Goal: Task Accomplishment & Management: Manage account settings

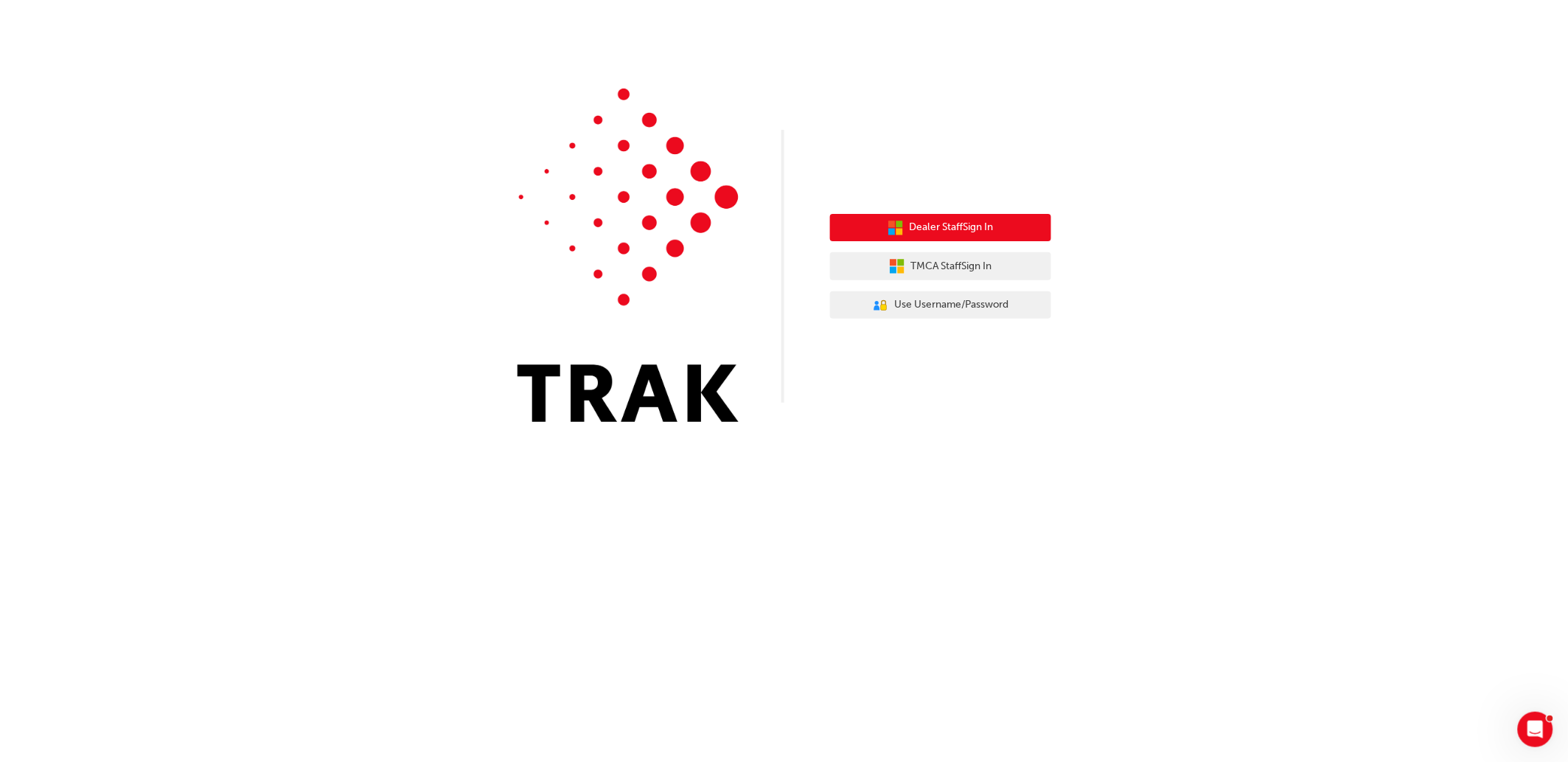
click at [950, 231] on span "Dealer Staff Sign In" at bounding box center [951, 227] width 84 height 17
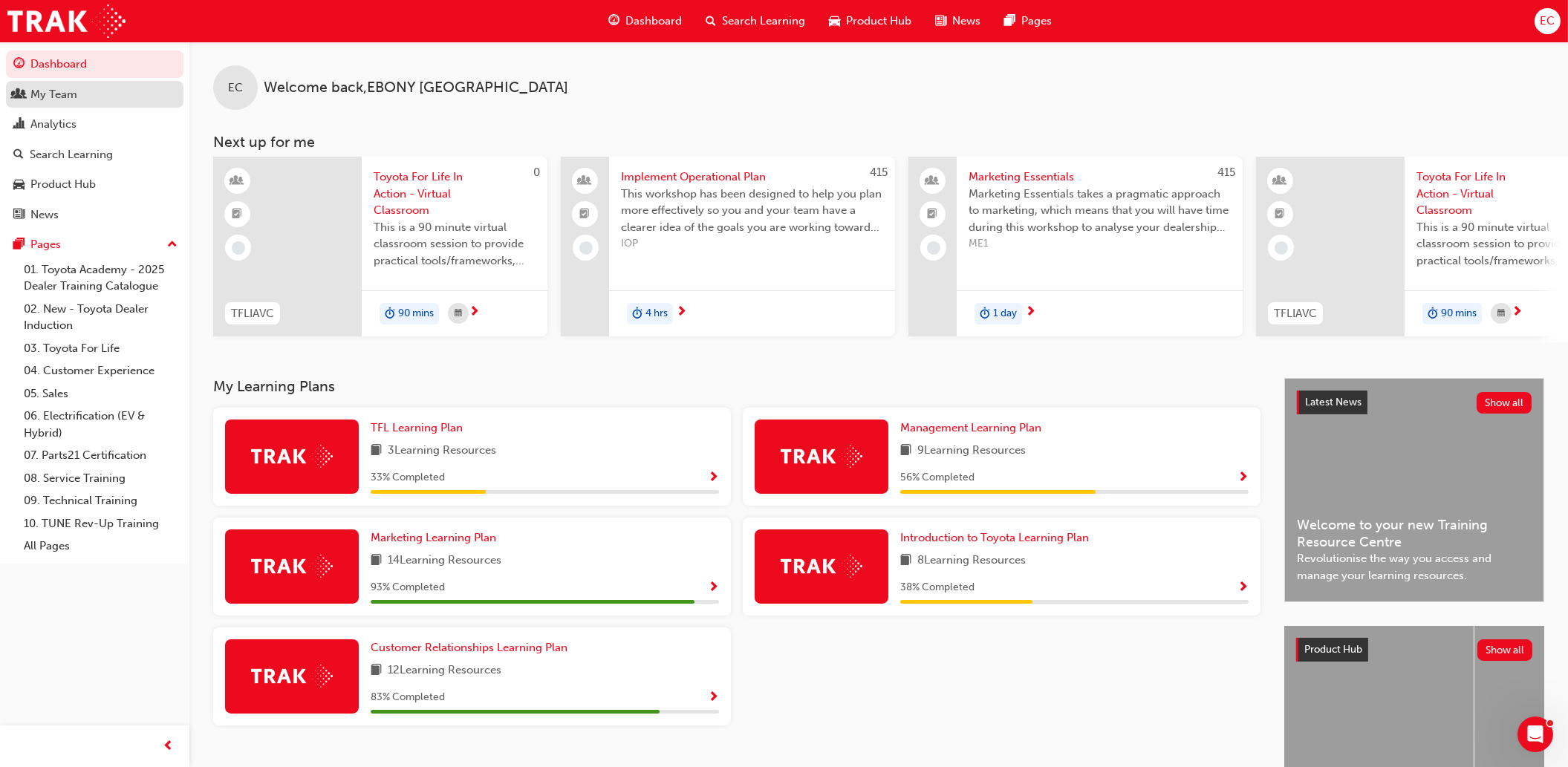
click at [56, 100] on div "My Team" at bounding box center [54, 95] width 47 height 17
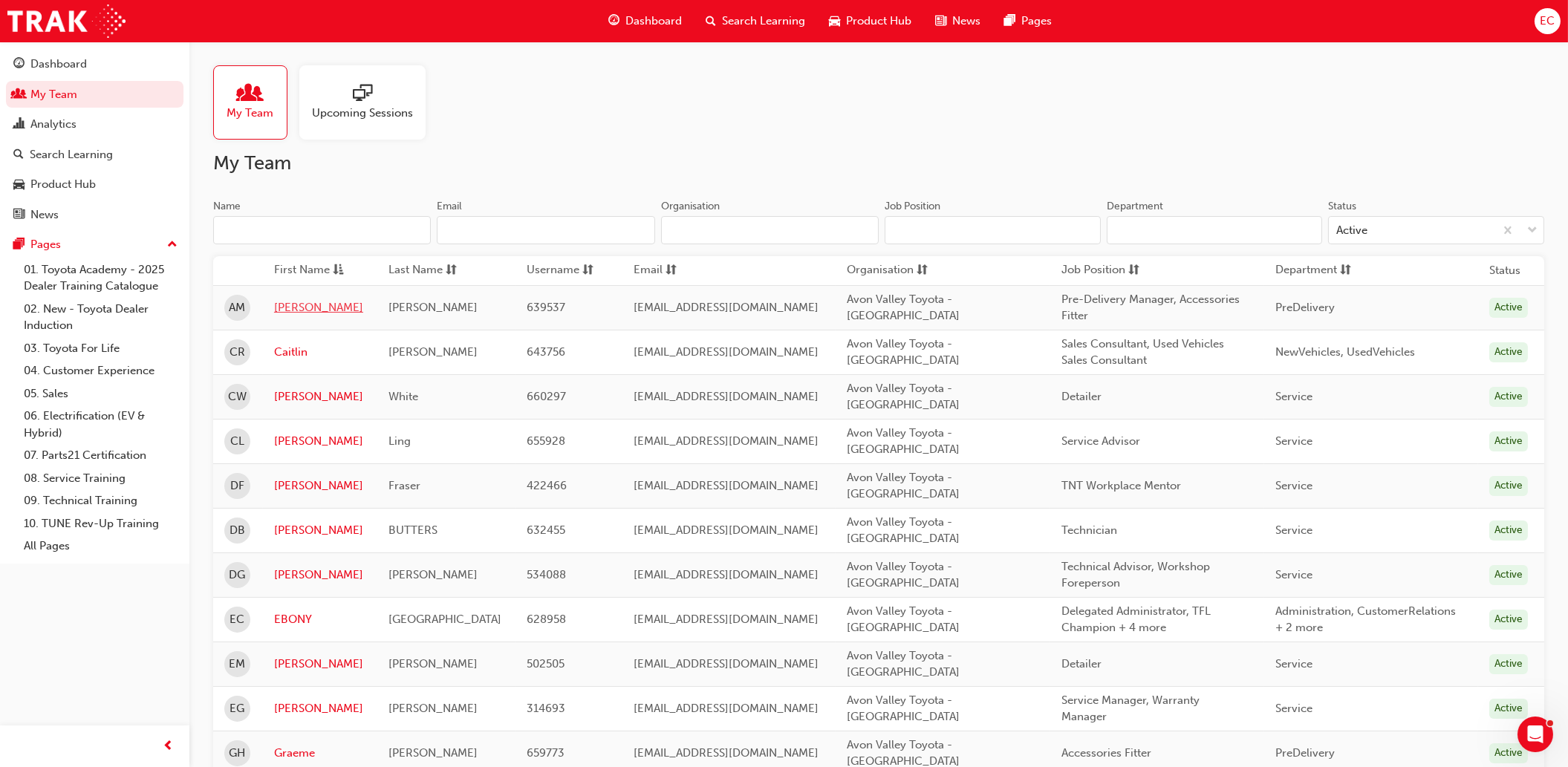
click at [286, 310] on link "[PERSON_NAME]" at bounding box center [320, 308] width 92 height 17
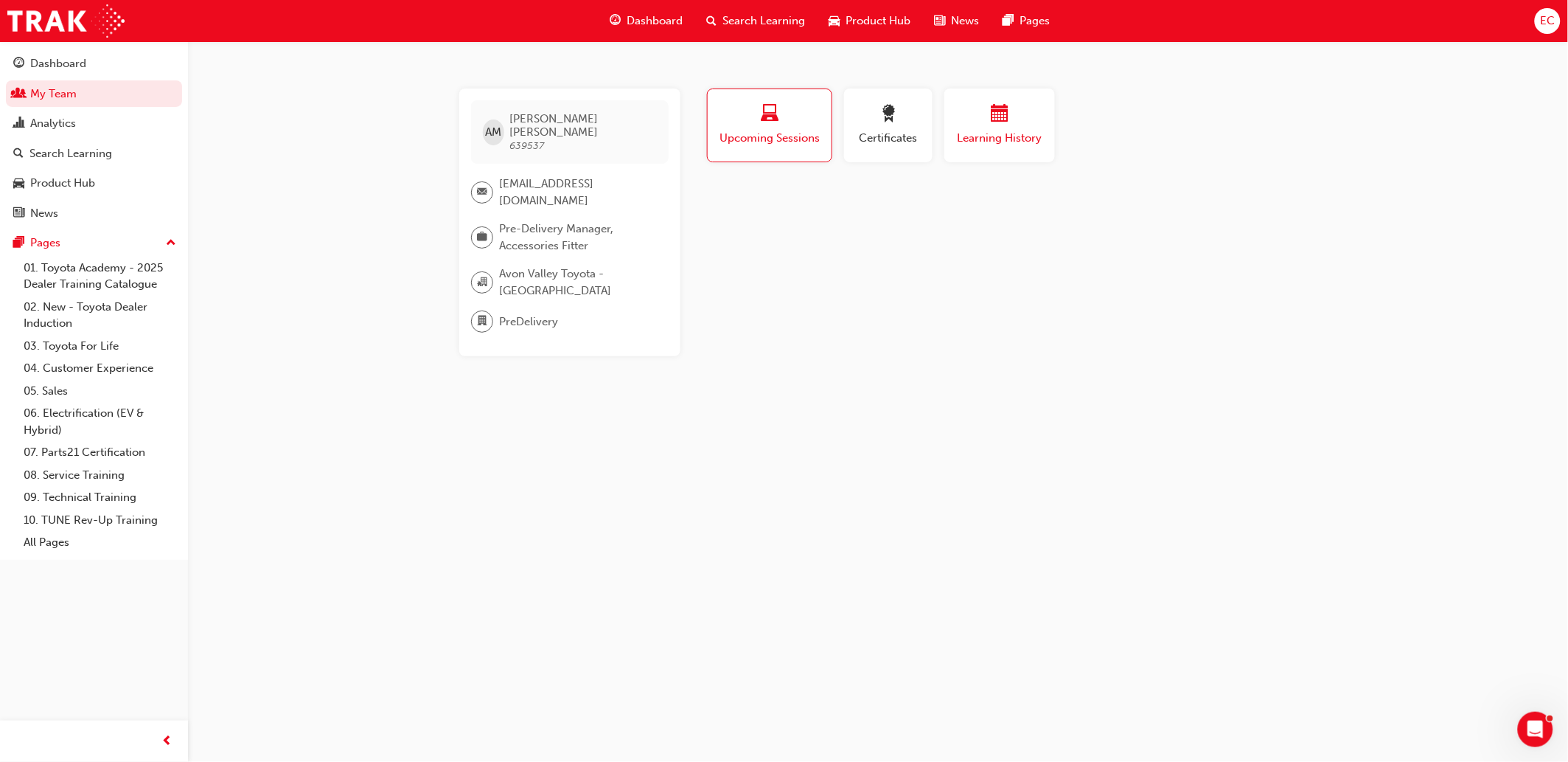
click at [980, 122] on div "button" at bounding box center [1000, 116] width 88 height 22
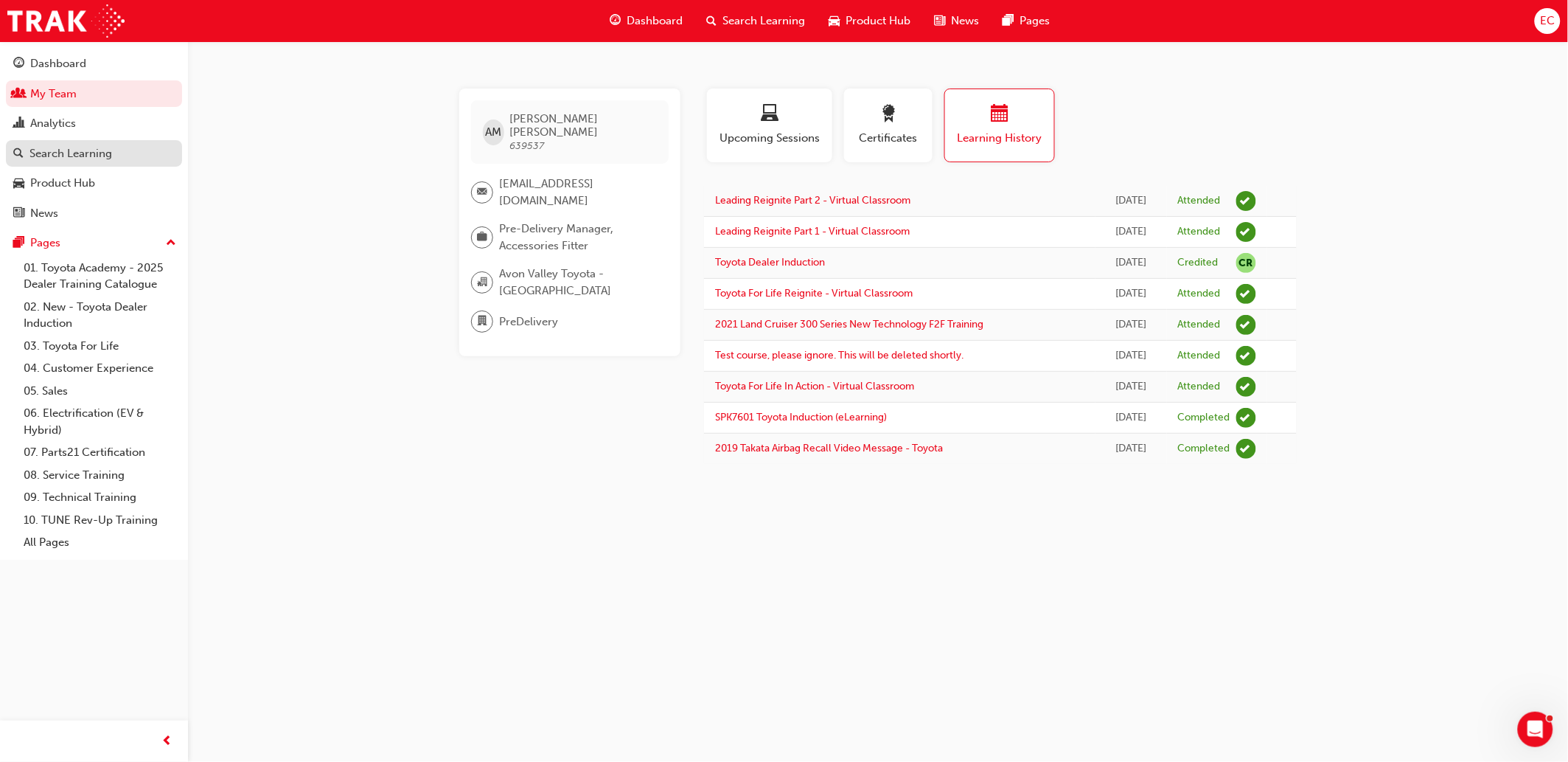
click at [72, 93] on link "My Team" at bounding box center [94, 94] width 176 height 27
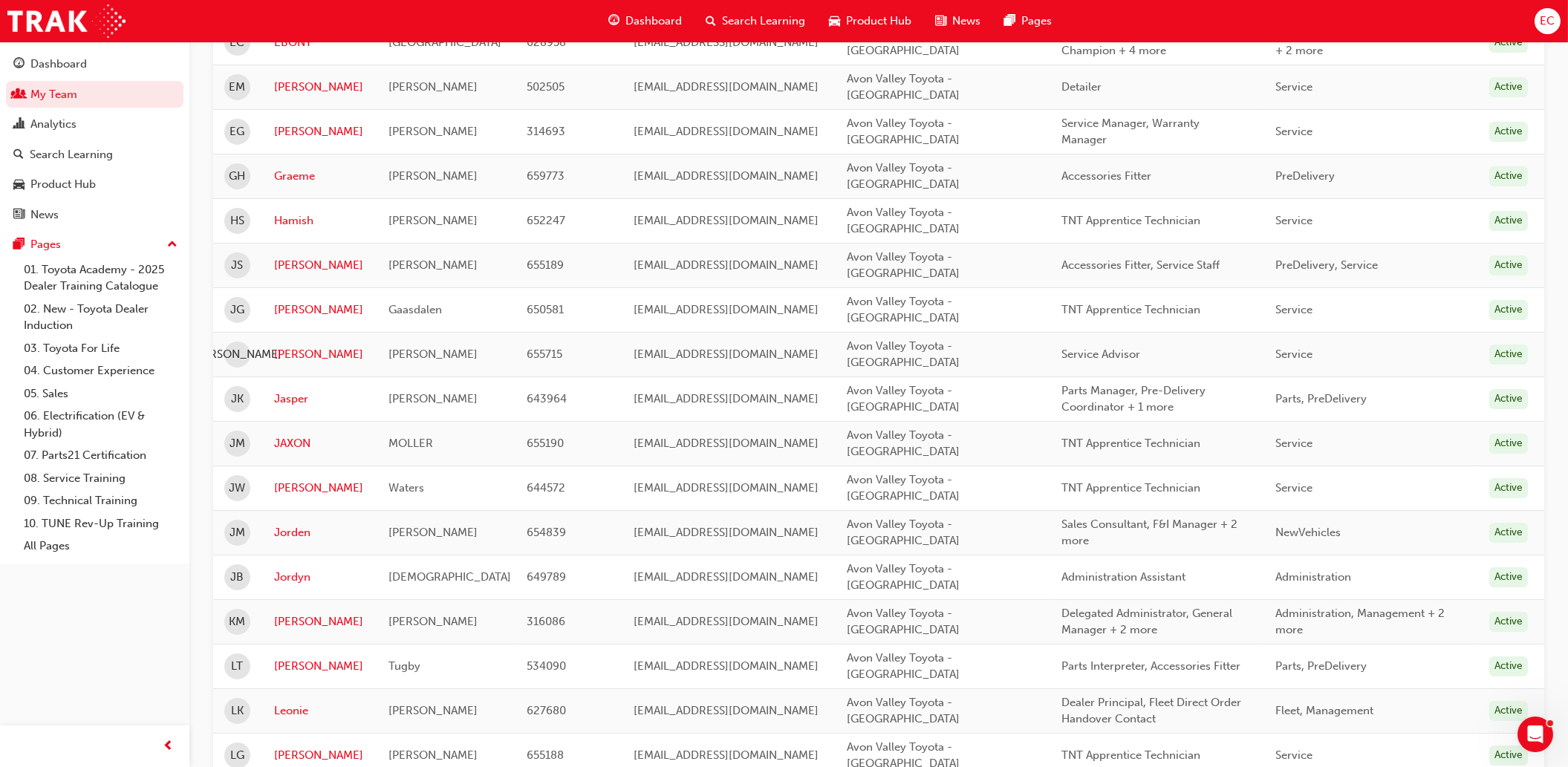
scroll to position [660, 0]
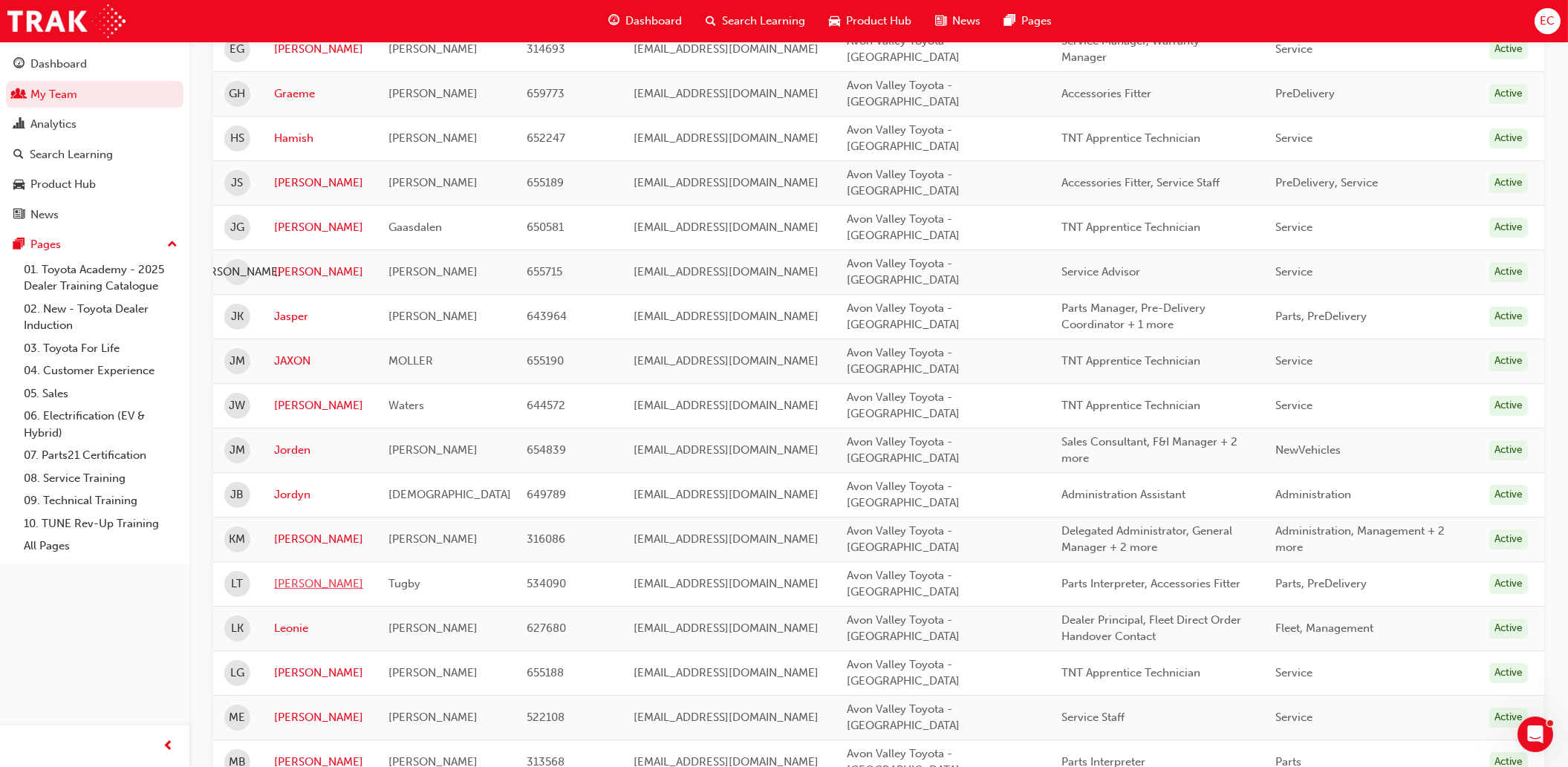
click at [302, 575] on link "[PERSON_NAME]" at bounding box center [320, 583] width 92 height 17
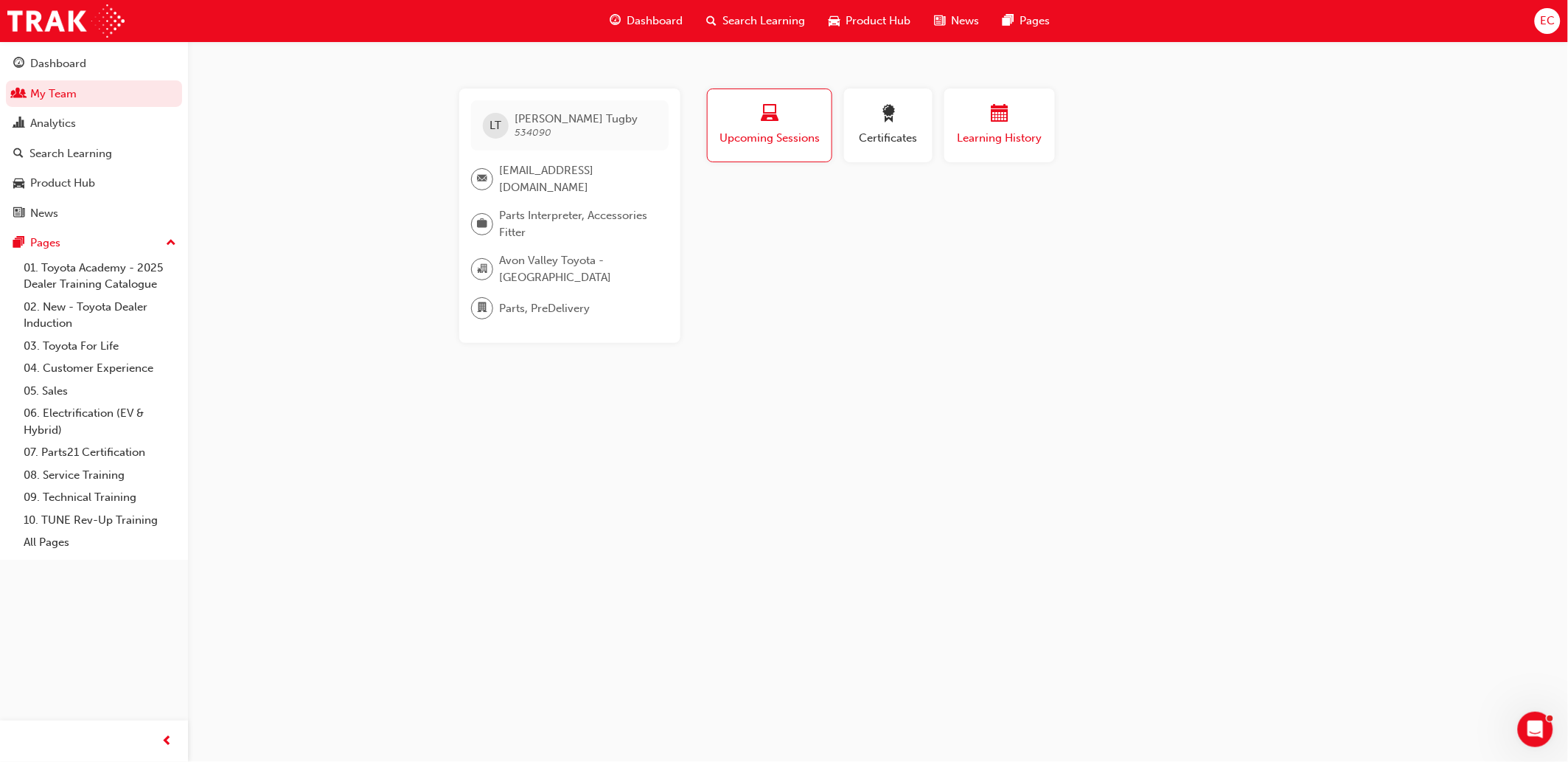
click at [1014, 130] on span "Learning History" at bounding box center [1000, 138] width 88 height 17
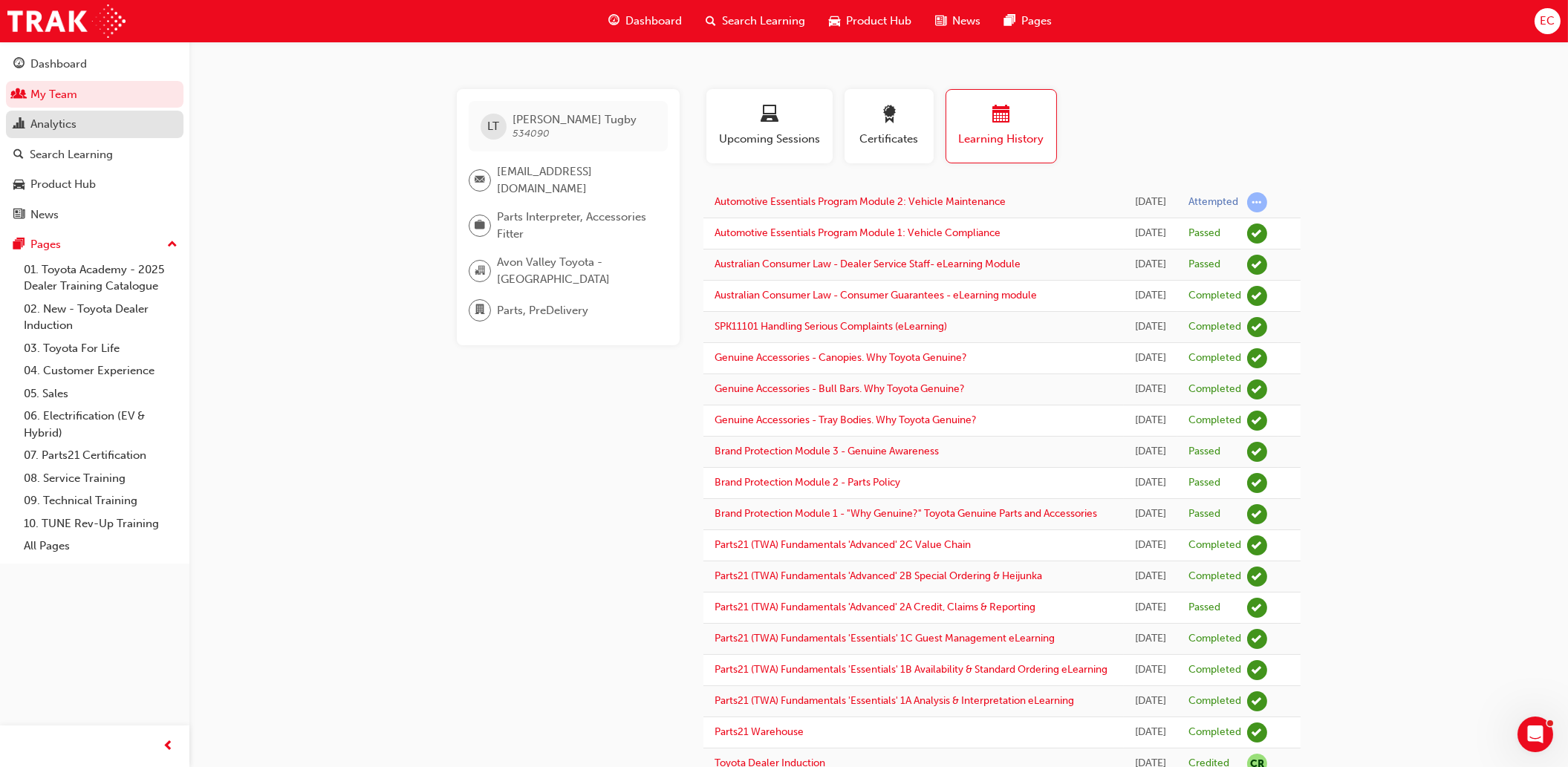
drag, startPoint x: 32, startPoint y: 91, endPoint x: 34, endPoint y: 115, distance: 24.1
click at [32, 91] on link "My Team" at bounding box center [95, 95] width 178 height 28
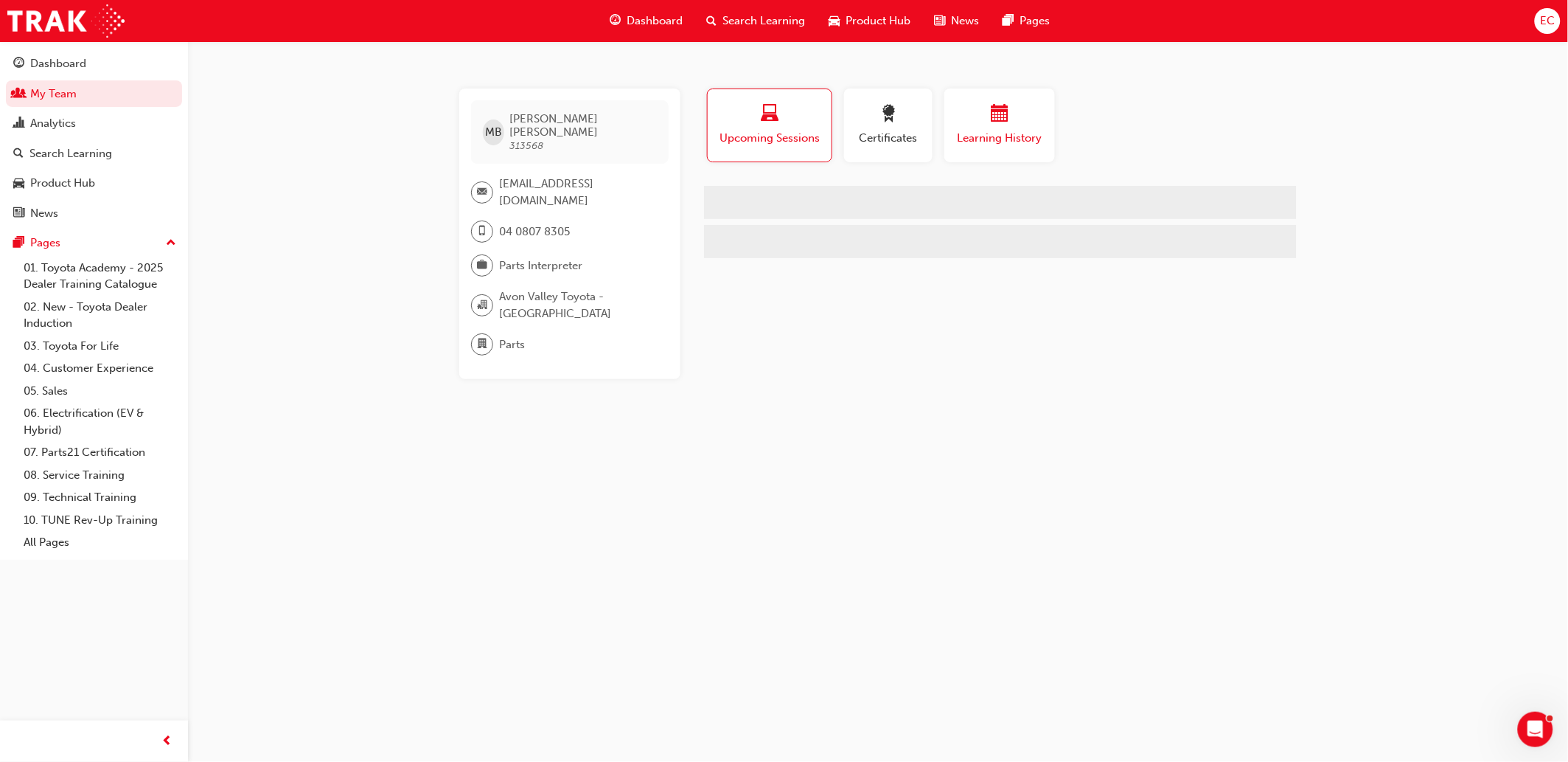
click at [1013, 137] on span "Learning History" at bounding box center [1000, 138] width 88 height 17
